Goal: Check status: Check status

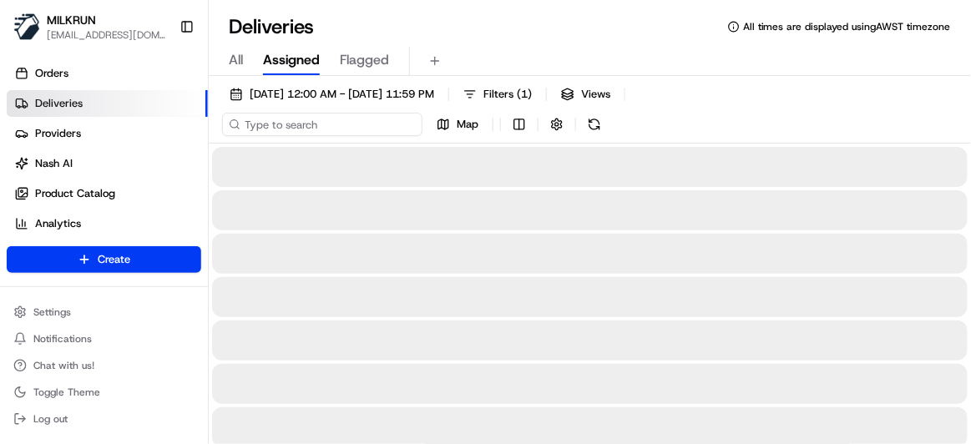
click at [268, 129] on input at bounding box center [322, 124] width 200 height 23
paste input "6bbede02-6f16-4b71-847a-a84dcdb55990"
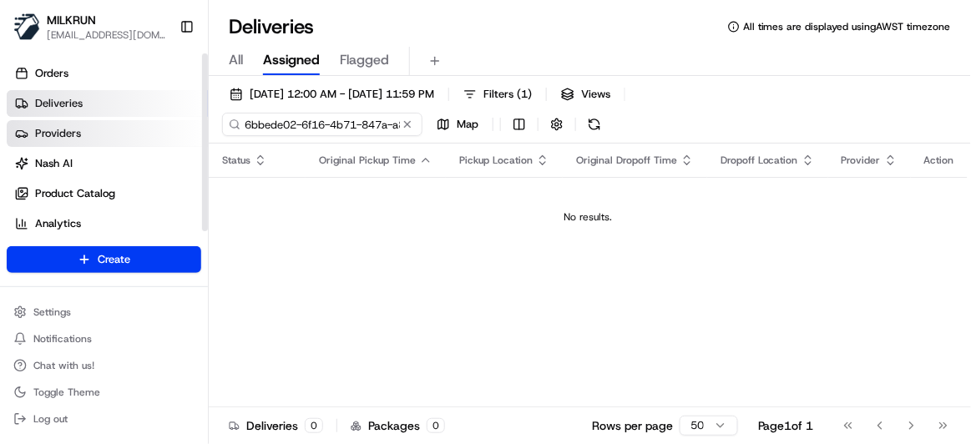
drag, startPoint x: 275, startPoint y: 124, endPoint x: 133, endPoint y: 124, distance: 142.7
click at [133, 124] on div "MILKRUN pmonzon@woolworths.com.au Toggle Sidebar Orders Deliveries Providers Na…" at bounding box center [485, 222] width 971 height 444
click at [253, 122] on input "6bbede02-6f16-4b71-847a-a84dcdb55990" at bounding box center [322, 124] width 200 height 23
click at [250, 122] on input "6bbede02-6f16-4b71-847a-a84dcdb55990" at bounding box center [322, 124] width 200 height 23
type input "6bbede02-6f16-4b71-847a-a84dcdb55990"
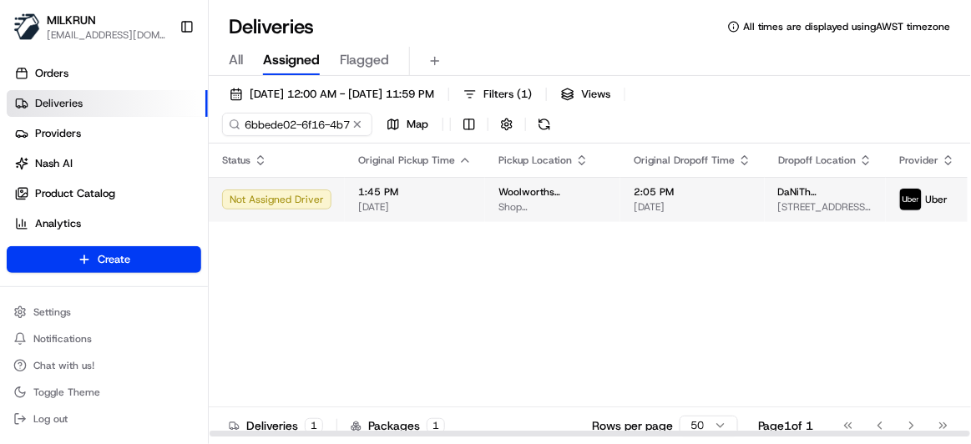
click at [511, 203] on span "Shop [STREET_ADDRESS][PERSON_NAME]" at bounding box center [552, 206] width 108 height 13
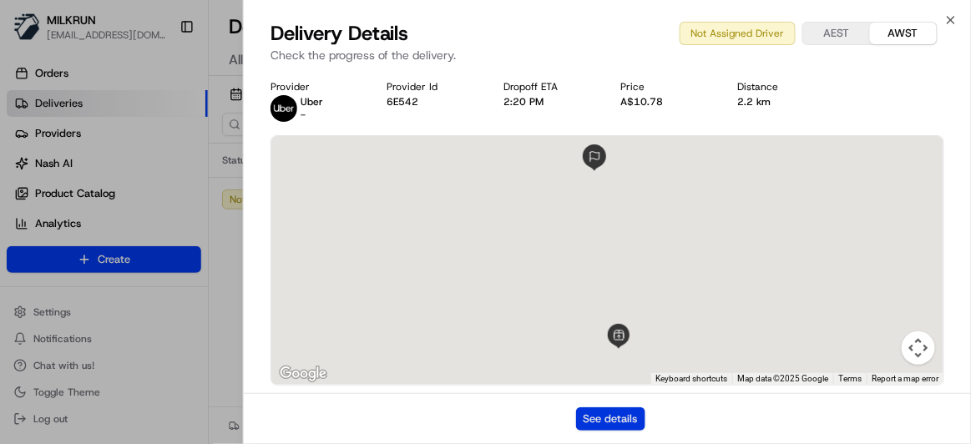
click at [612, 417] on button "See details" at bounding box center [610, 418] width 69 height 23
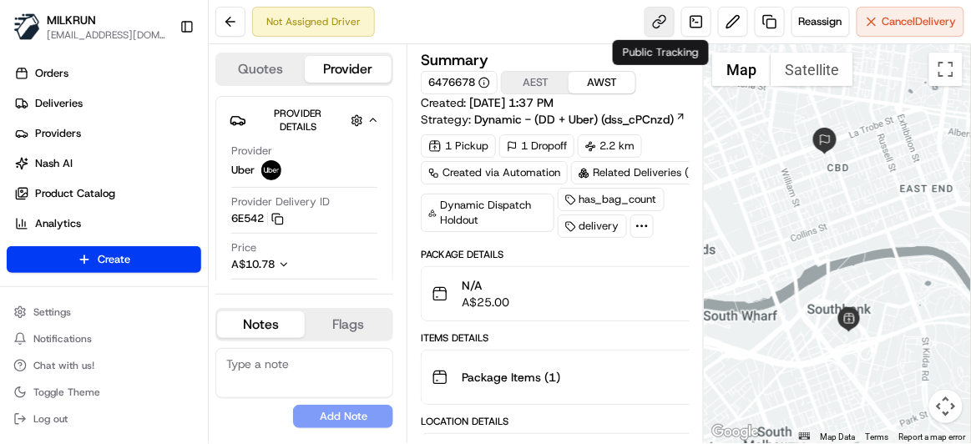
click at [659, 27] on link at bounding box center [659, 22] width 30 height 30
